Goal: Information Seeking & Learning: Learn about a topic

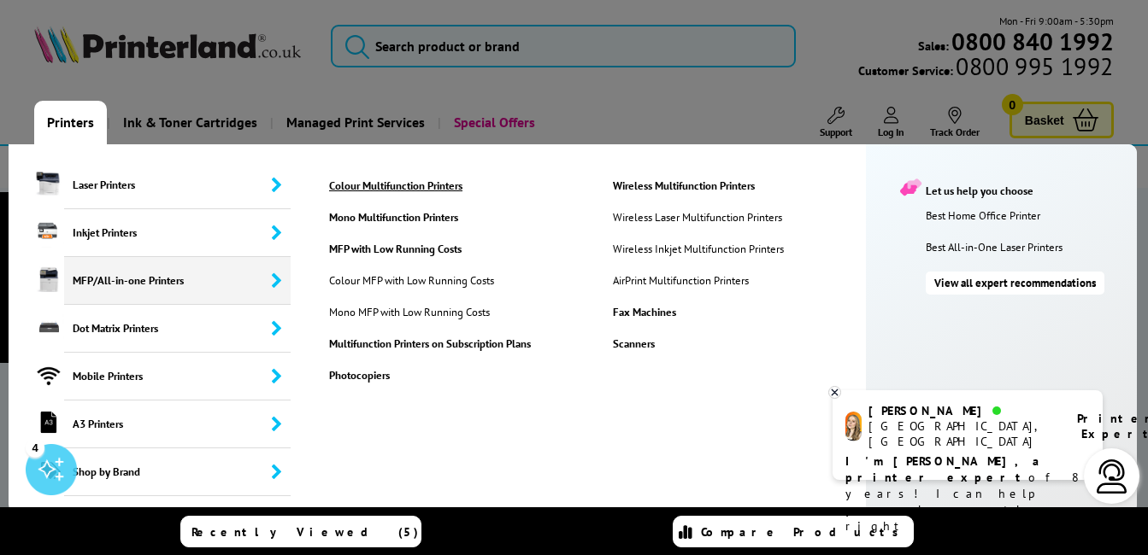
click at [396, 191] on link "Colour Multifunction Printers" at bounding box center [458, 186] width 284 height 15
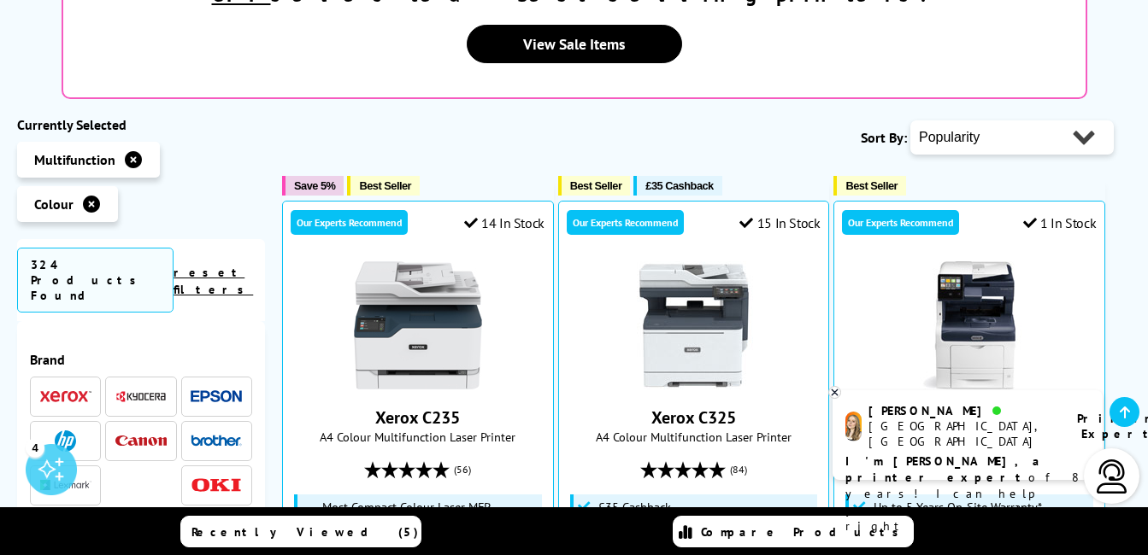
scroll to position [461, 0]
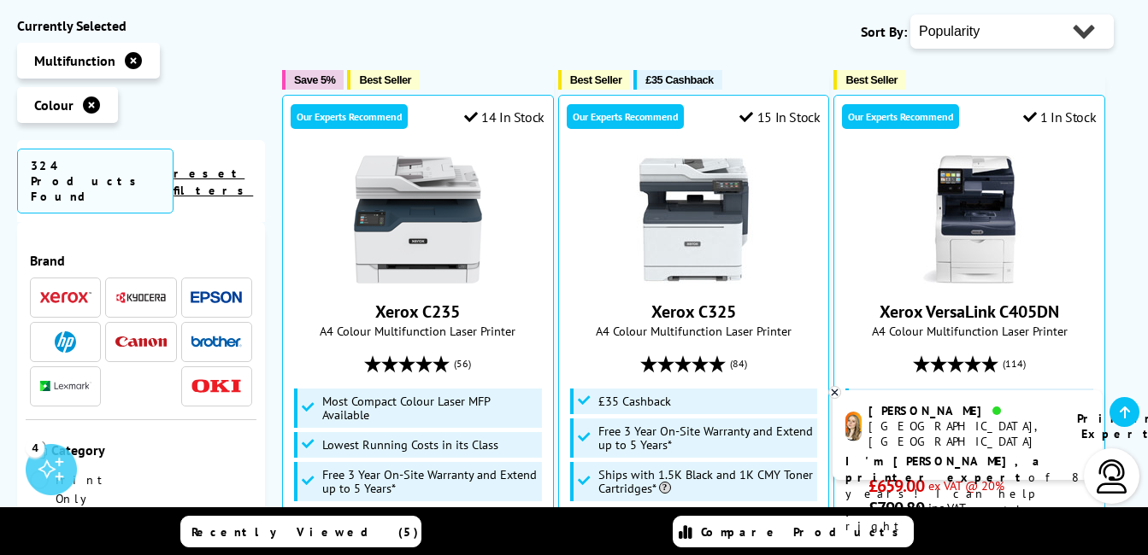
click at [211, 336] on img at bounding box center [216, 342] width 51 height 12
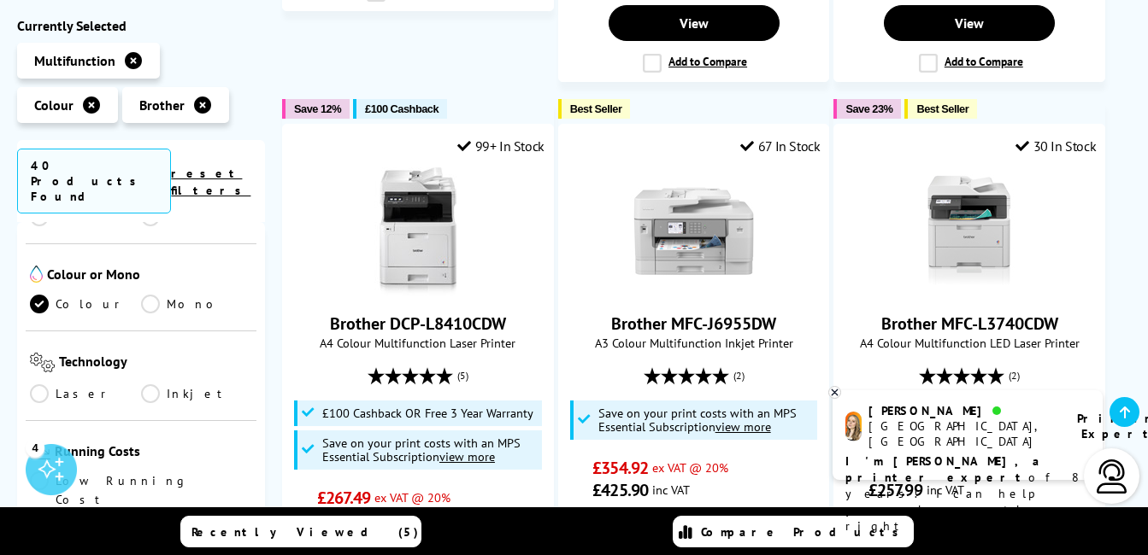
scroll to position [402, 0]
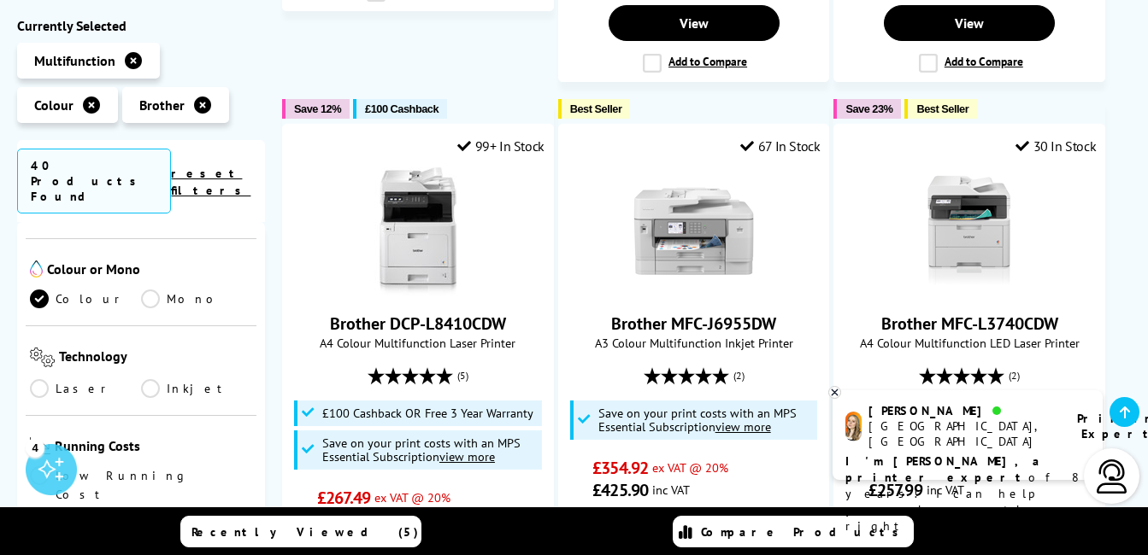
click at [41, 379] on link "Laser" at bounding box center [85, 388] width 111 height 19
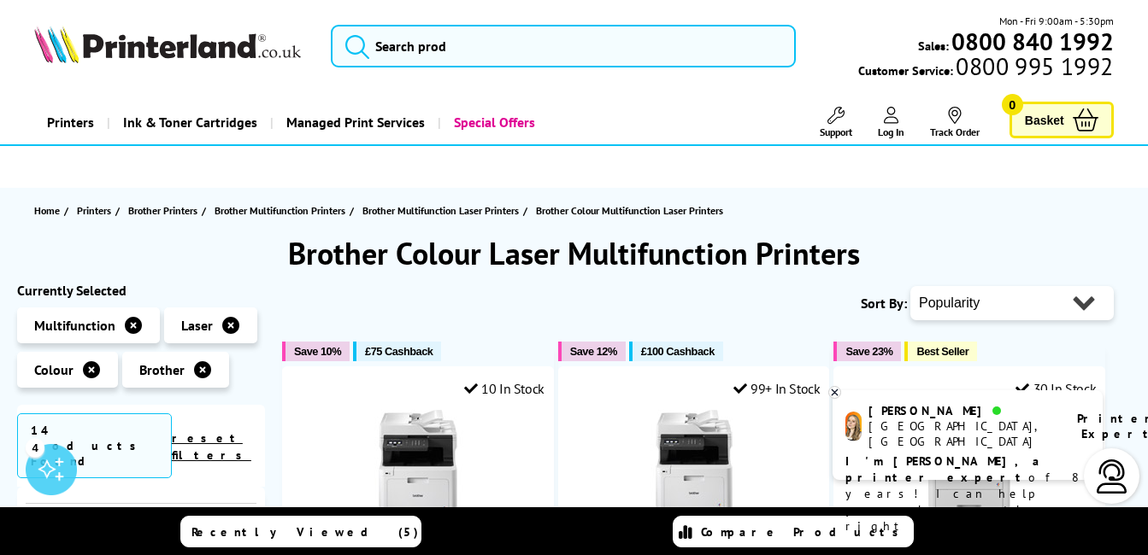
click at [1002, 303] on select "Popularity Rating Price - Low to High Price - High to Low Running Costs - Low t…" at bounding box center [1011, 303] width 203 height 34
select select "Price Ascending"
click at [910, 286] on select "Popularity Rating Price - Low to High Price - High to Low Running Costs - Low t…" at bounding box center [1011, 303] width 203 height 34
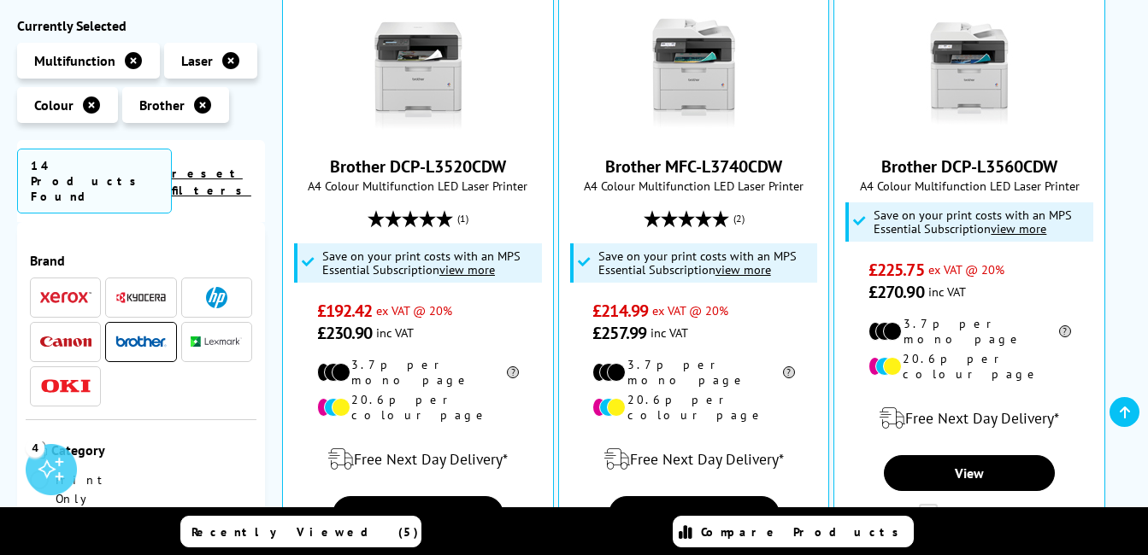
scroll to position [443, 0]
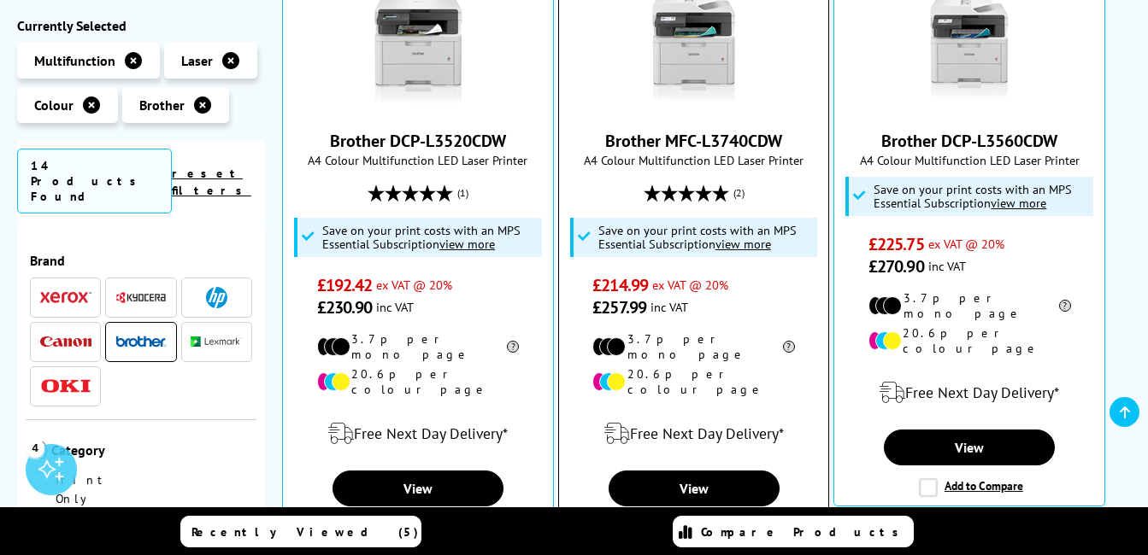
click at [666, 147] on link "Brother MFC-L3740CDW" at bounding box center [693, 141] width 177 height 22
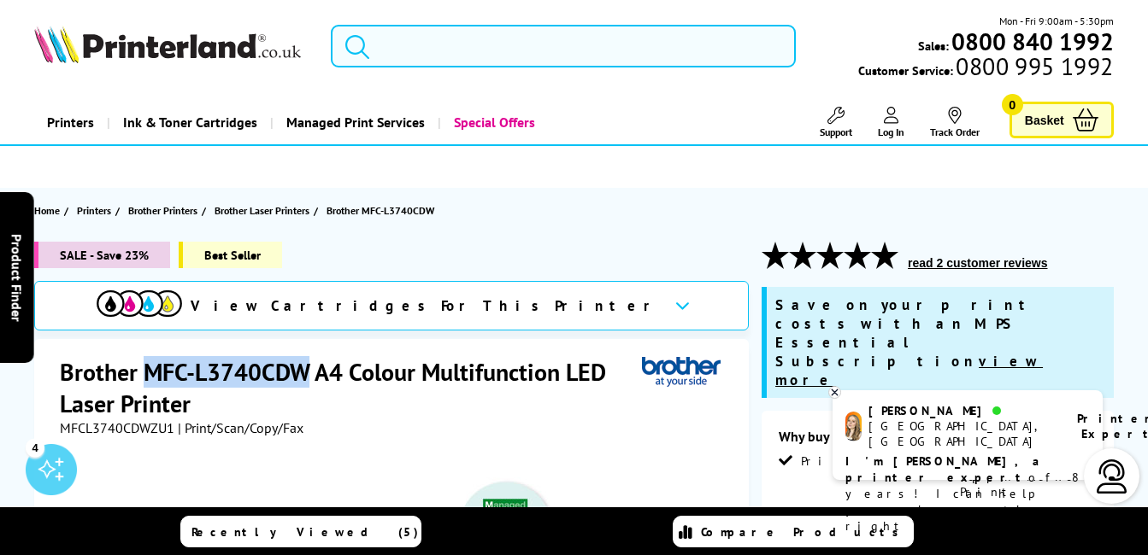
drag, startPoint x: 308, startPoint y: 375, endPoint x: 148, endPoint y: 366, distance: 160.9
click at [148, 366] on h1 "Brother MFC-L3740CDW A4 Colour Multifunction LED Laser Printer" at bounding box center [351, 387] width 582 height 63
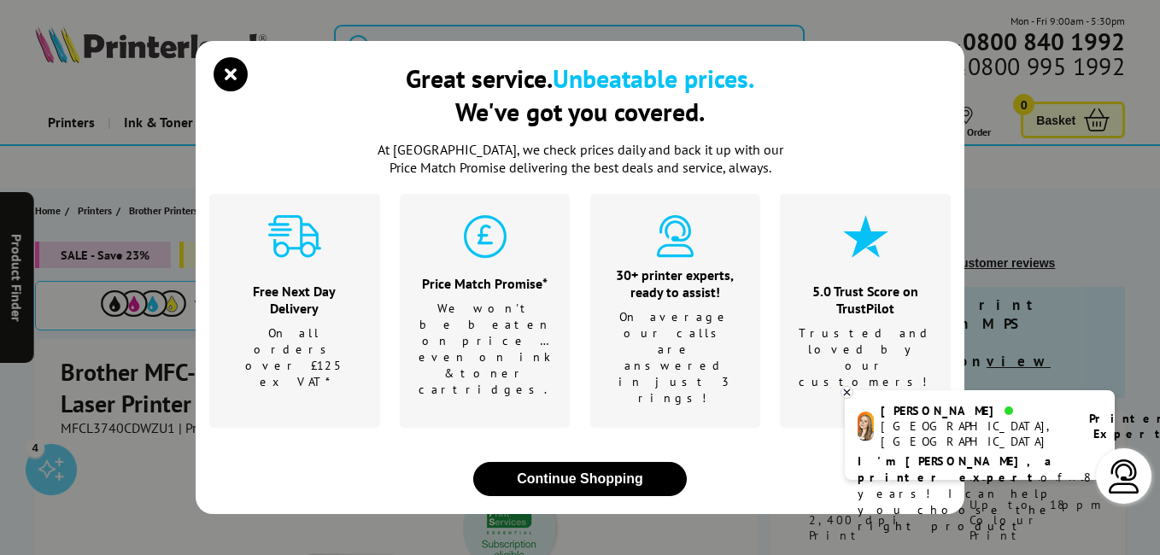
drag, startPoint x: 162, startPoint y: 367, endPoint x: 190, endPoint y: 369, distance: 28.3
drag, startPoint x: 190, startPoint y: 369, endPoint x: 156, endPoint y: 384, distance: 37.1
click at [156, 384] on div "Great service. Unbeatable prices. We've got you covered. At [GEOGRAPHIC_DATA], …" at bounding box center [580, 277] width 1160 height 555
click at [222, 91] on icon "close modal" at bounding box center [231, 74] width 34 height 34
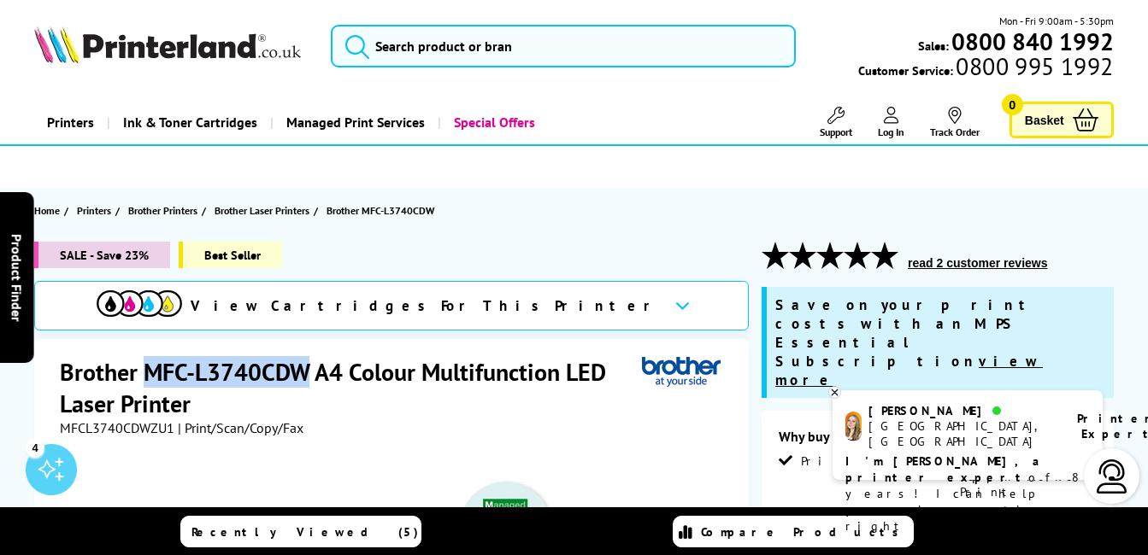
drag, startPoint x: 144, startPoint y: 377, endPoint x: 311, endPoint y: 380, distance: 166.7
click at [311, 380] on h1 "Brother MFC-L3740CDW A4 Colour Multifunction LED Laser Printer" at bounding box center [351, 387] width 582 height 63
drag, startPoint x: 311, startPoint y: 380, endPoint x: 255, endPoint y: 368, distance: 57.7
copy h1 "MFC-L3740CDW"
